Goal: Find specific page/section: Find specific page/section

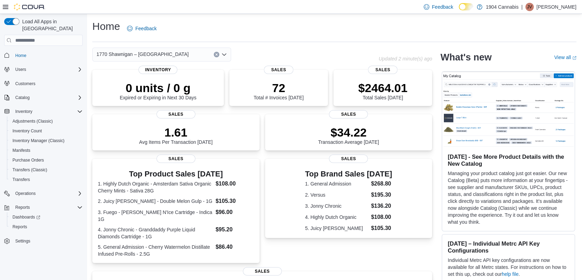
click at [163, 51] on span "1770 Shawnigan – [GEOGRAPHIC_DATA]" at bounding box center [142, 54] width 92 height 8
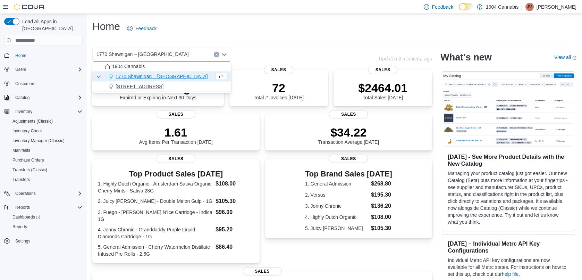
click at [148, 84] on div "[STREET_ADDRESS]" at bounding box center [166, 86] width 122 height 7
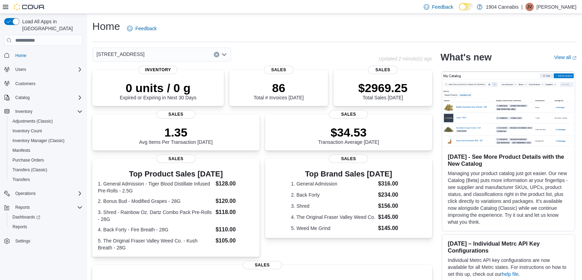
click at [155, 50] on div "720 First Ave Combo box. Selected. [STREET_ADDRESS] Press Backspace to delete […" at bounding box center [161, 55] width 139 height 14
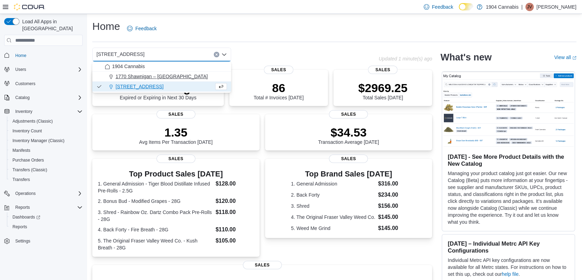
click at [146, 76] on span "1770 Shawnigan – [GEOGRAPHIC_DATA]" at bounding box center [162, 76] width 92 height 7
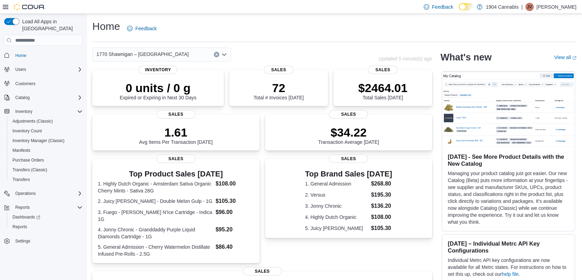
click at [228, 26] on div "Home Feedback" at bounding box center [334, 28] width 484 height 18
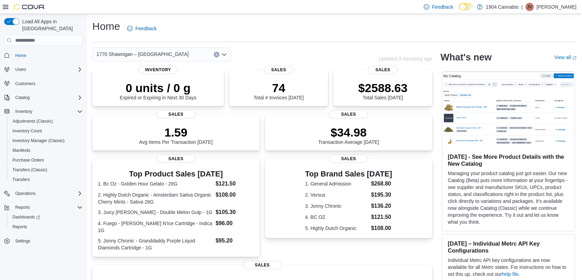
click at [223, 31] on div "Home Feedback" at bounding box center [334, 28] width 484 height 18
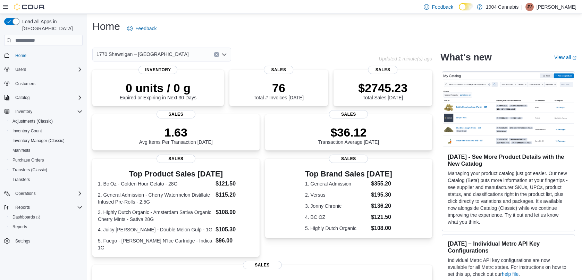
click at [144, 55] on span "1770 Shawnigan – [GEOGRAPHIC_DATA]" at bounding box center [142, 54] width 92 height 8
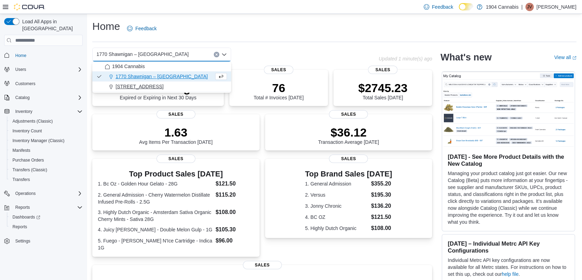
click at [138, 89] on span "[STREET_ADDRESS]" at bounding box center [140, 86] width 48 height 7
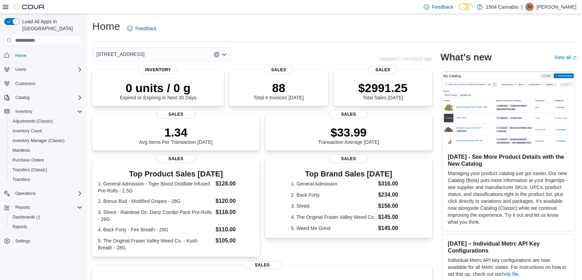
click at [159, 53] on div "720 First Ave Combo box. Selected. [STREET_ADDRESS] Press Backspace to delete […" at bounding box center [161, 55] width 139 height 14
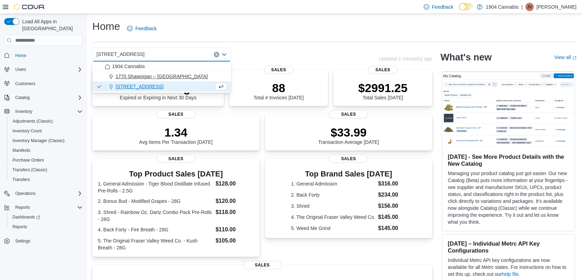
click at [145, 78] on span "1770 Shawnigan – [GEOGRAPHIC_DATA]" at bounding box center [162, 76] width 92 height 7
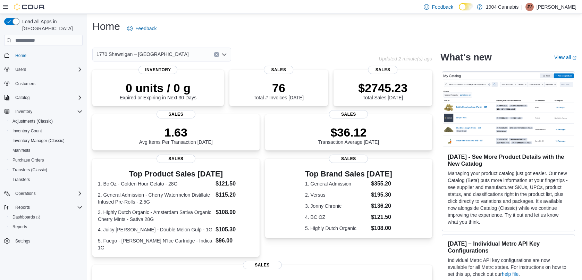
click at [568, 8] on p "[PERSON_NAME]" at bounding box center [556, 7] width 40 height 8
click at [535, 68] on span "Sign Out" at bounding box center [531, 66] width 19 height 7
